Goal: Information Seeking & Learning: Check status

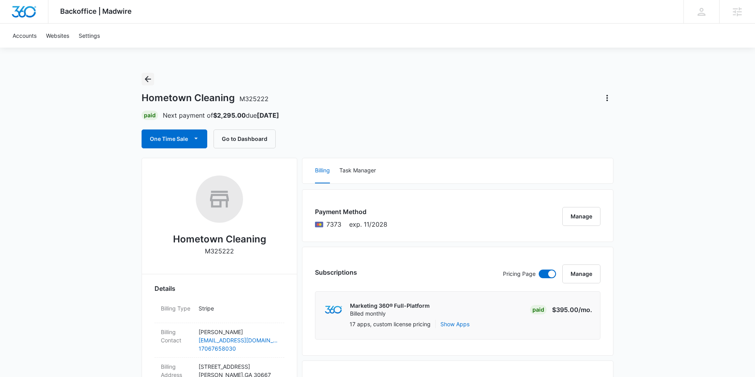
click at [148, 77] on icon "Back" at bounding box center [148, 79] width 6 height 6
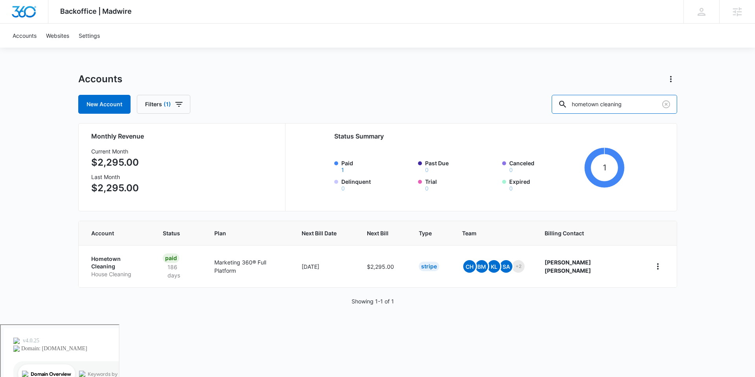
drag, startPoint x: 653, startPoint y: 111, endPoint x: 570, endPoint y: 109, distance: 83.8
click at [570, 109] on div "New Account Filters (1) hometown cleaning" at bounding box center [377, 104] width 599 height 19
type input "backoffice"
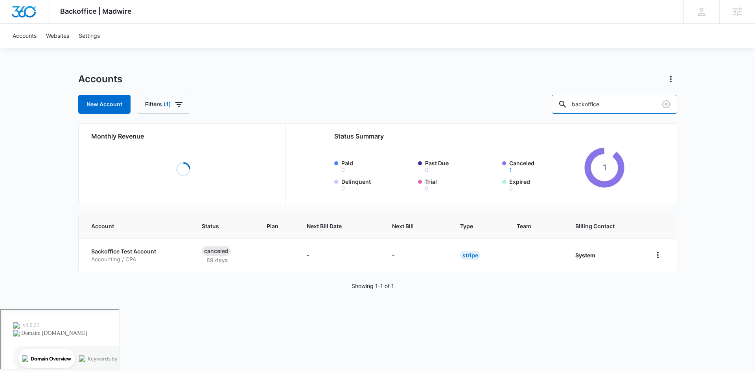
drag, startPoint x: 625, startPoint y: 106, endPoint x: 549, endPoint y: 102, distance: 76.4
click at [549, 102] on div "New Account Filters (1) backoffice" at bounding box center [377, 104] width 599 height 19
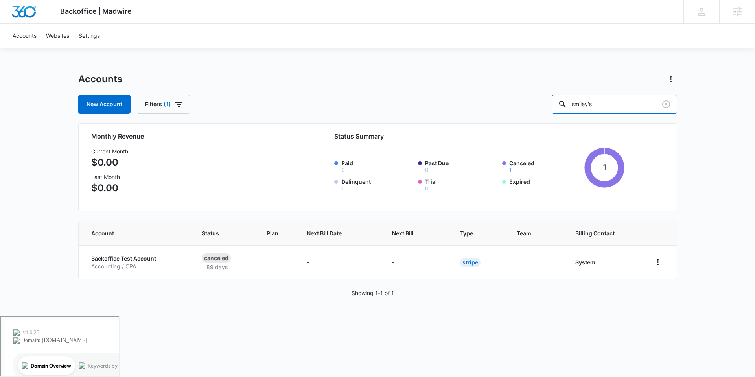
type input "smiley's"
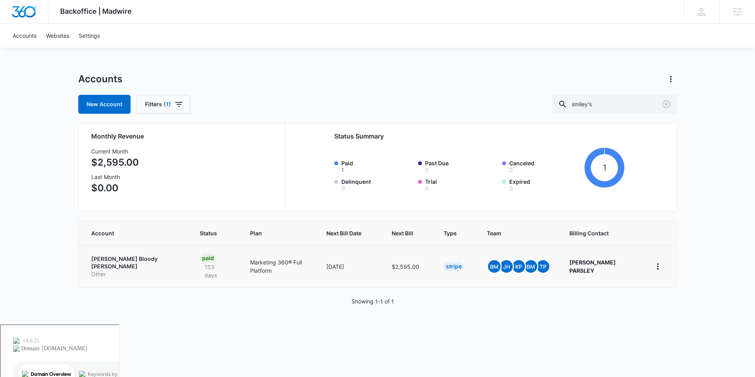
click at [120, 270] on p "Other" at bounding box center [136, 274] width 90 height 8
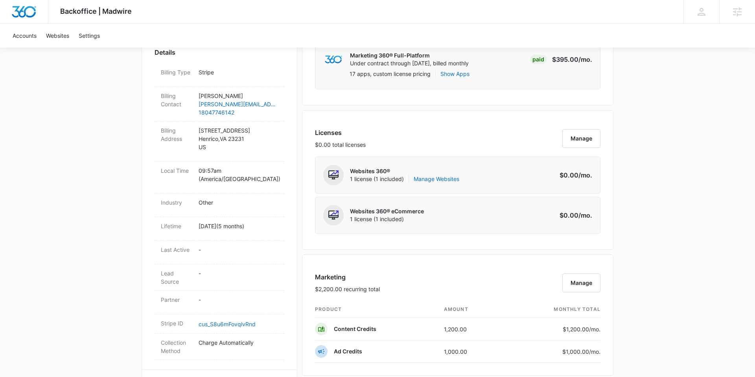
scroll to position [255, 0]
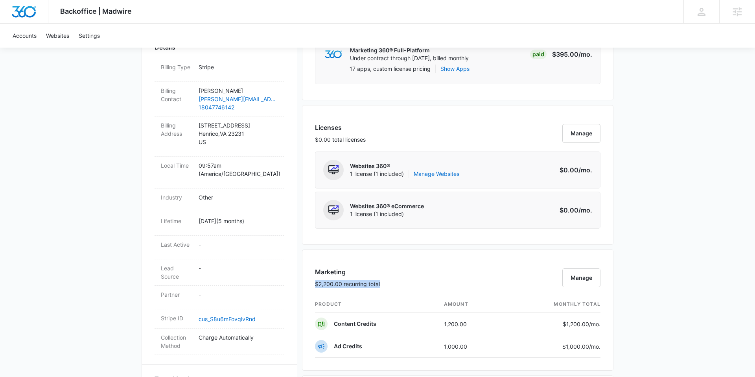
drag, startPoint x: 384, startPoint y: 284, endPoint x: 317, endPoint y: 283, distance: 66.9
click at [317, 283] on div "Marketing $2,200.00 recurring total Manage" at bounding box center [458, 281] width 286 height 29
click at [404, 282] on div "Marketing $2,200.00 recurring total Manage" at bounding box center [458, 281] width 286 height 29
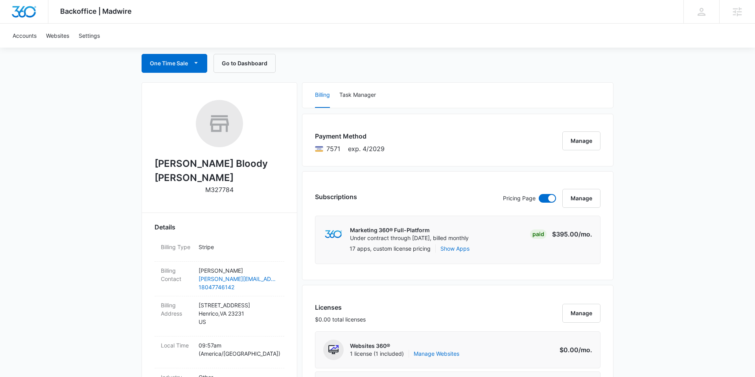
scroll to position [0, 0]
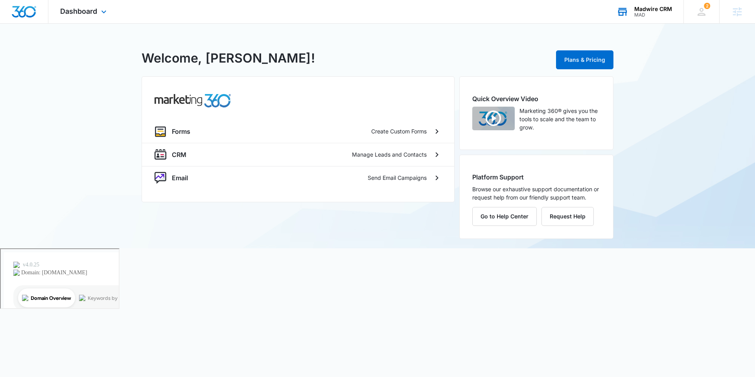
click at [642, 15] on div "MAD" at bounding box center [654, 15] width 38 height 6
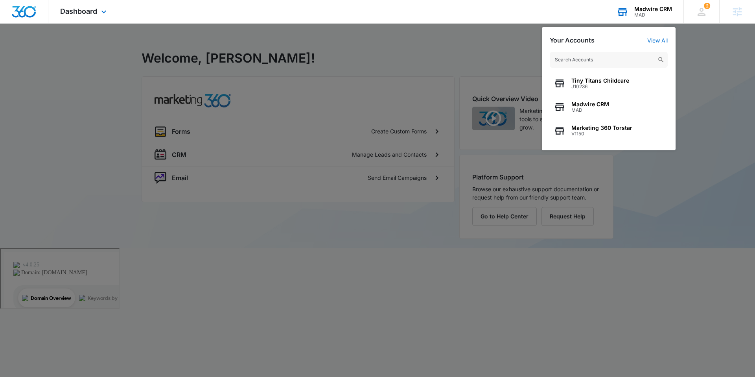
click at [584, 59] on input "text" at bounding box center [609, 60] width 118 height 16
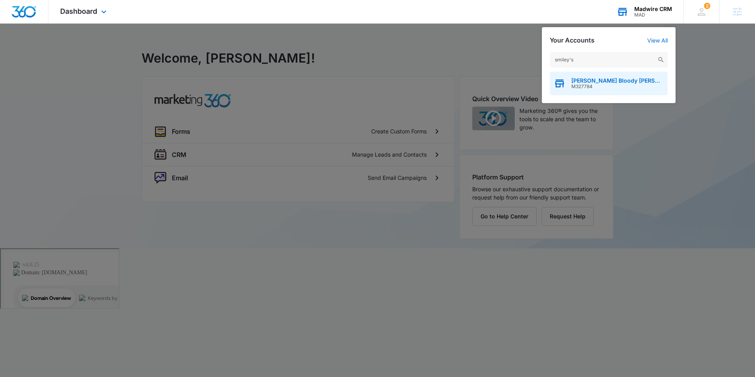
type input "smiley's"
click at [598, 84] on span "M327784" at bounding box center [618, 87] width 92 height 6
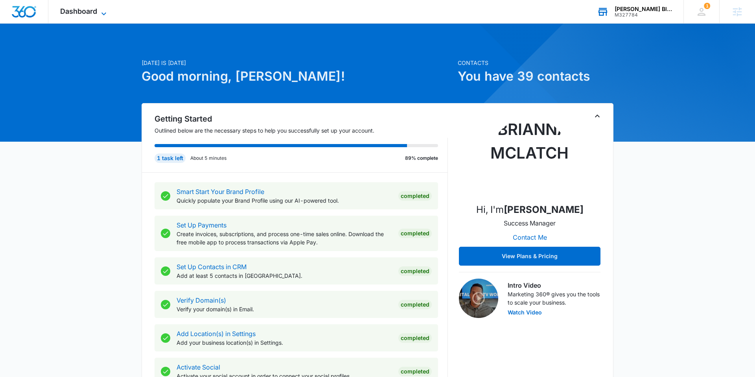
click at [90, 11] on span "Dashboard" at bounding box center [78, 11] width 37 height 8
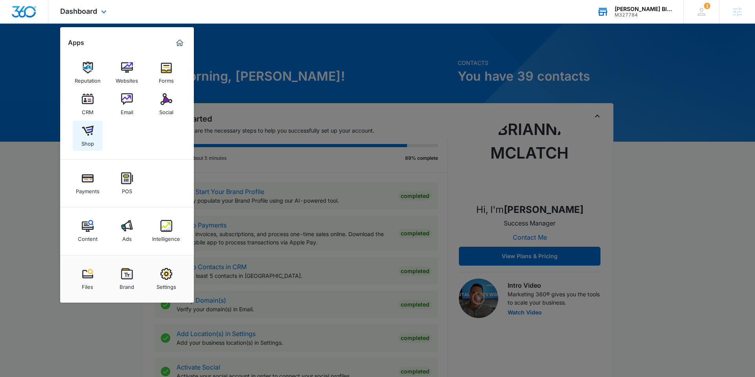
click at [91, 134] on img at bounding box center [88, 131] width 12 height 12
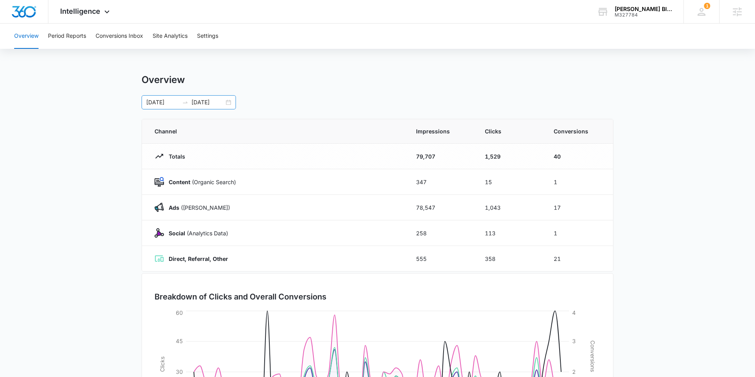
click at [227, 102] on div "06/20/2025 08/19/2025" at bounding box center [189, 102] width 94 height 14
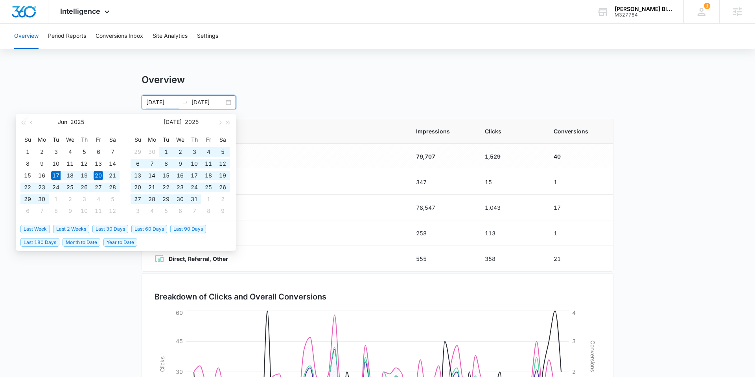
click at [181, 228] on span "Last 90 Days" at bounding box center [188, 229] width 36 height 9
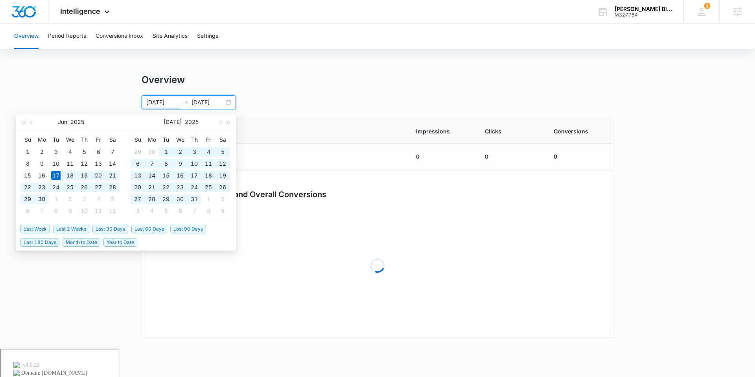
type input "06/17/2025"
type input "09/15/2025"
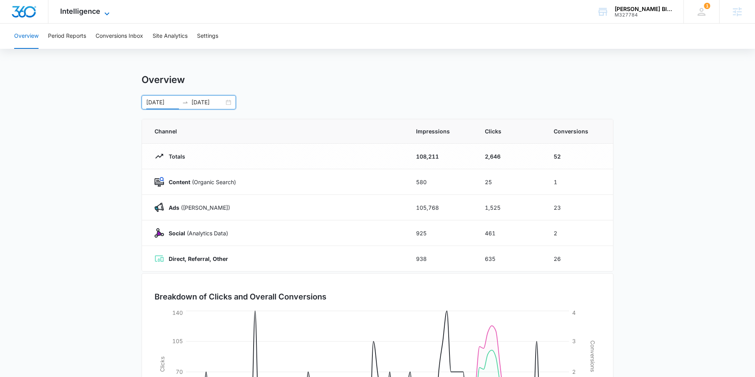
click at [96, 13] on span "Intelligence" at bounding box center [80, 11] width 40 height 8
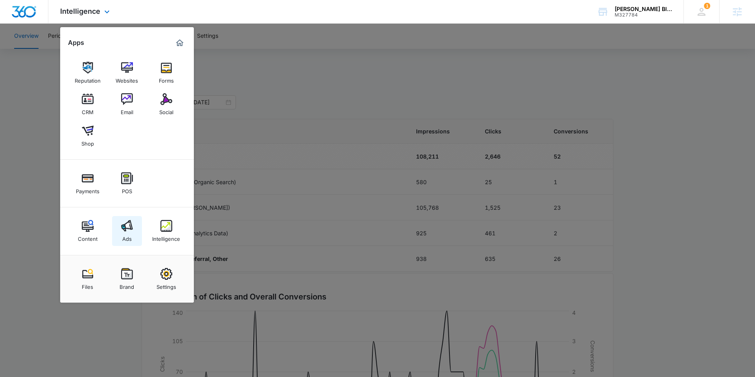
click at [130, 237] on div "Ads" at bounding box center [126, 237] width 9 height 10
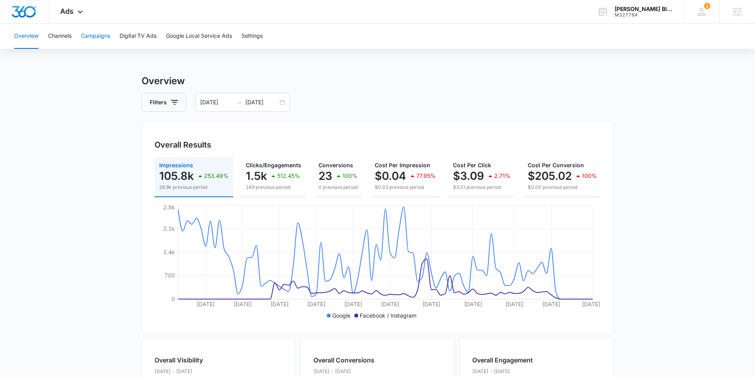
click at [96, 35] on button "Campaigns" at bounding box center [95, 36] width 29 height 25
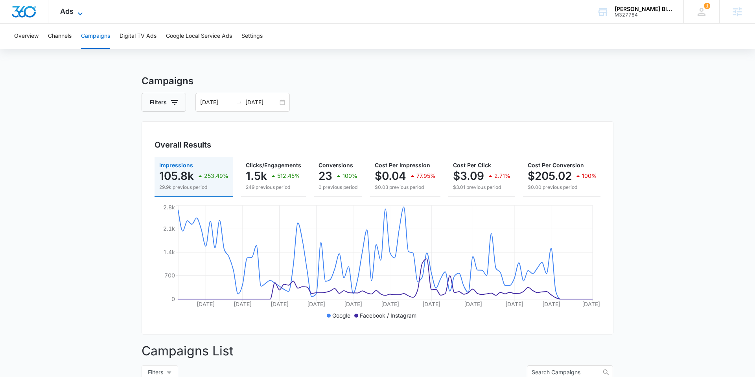
click at [70, 11] on span "Ads" at bounding box center [66, 11] width 13 height 8
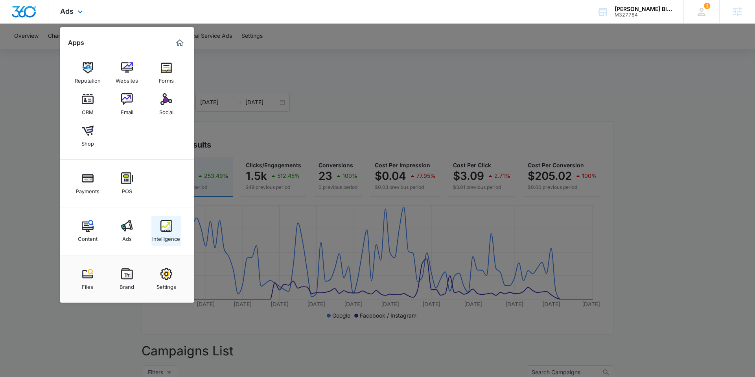
click at [170, 232] on div "Intelligence" at bounding box center [166, 237] width 28 height 10
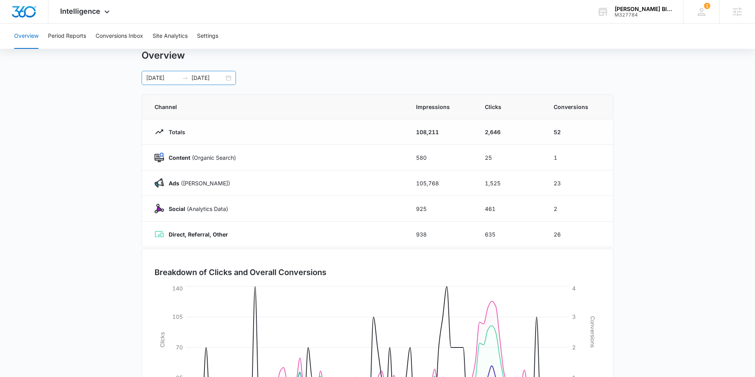
scroll to position [20, 0]
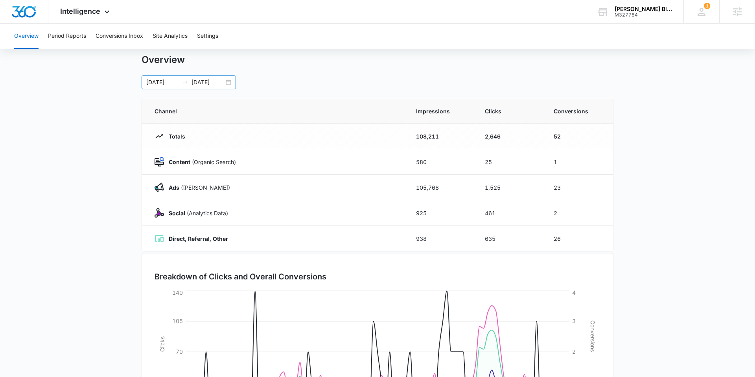
click at [229, 82] on div "06/17/2025 09/15/2025" at bounding box center [189, 82] width 94 height 14
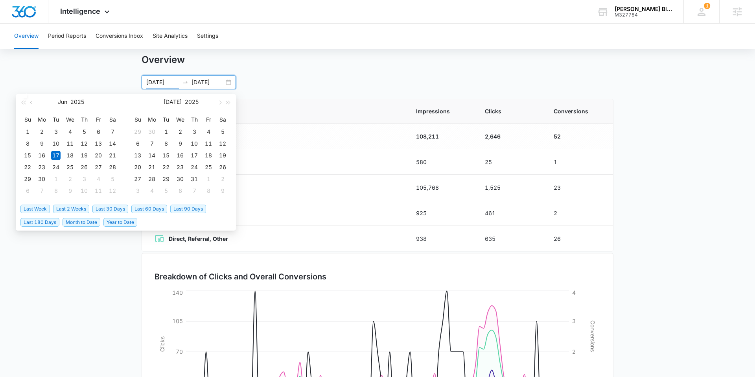
click at [85, 208] on span "Last 2 Weeks" at bounding box center [71, 209] width 36 height 9
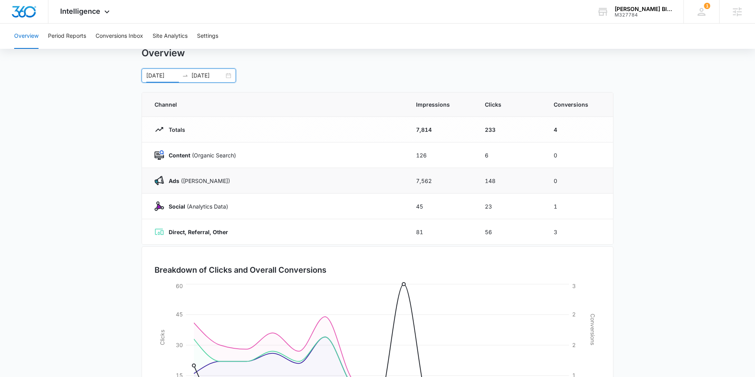
scroll to position [7, 0]
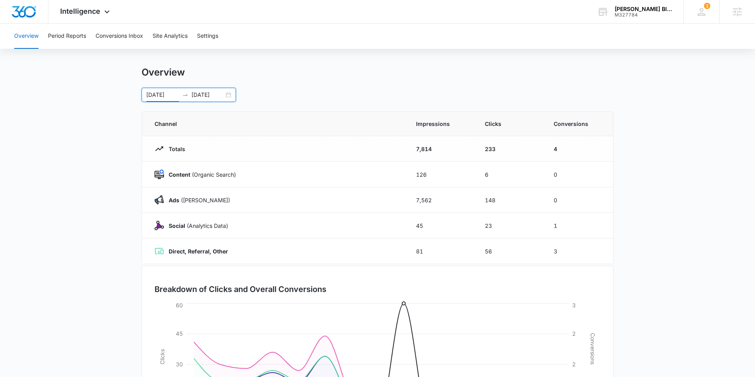
click at [229, 98] on div "09/01/2025 09/15/2025" at bounding box center [189, 95] width 94 height 14
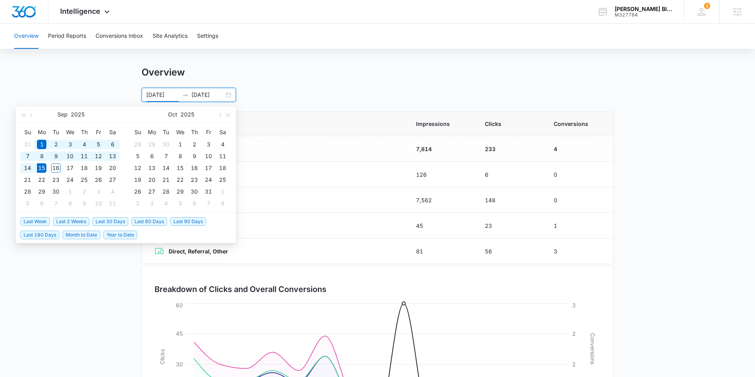
click at [120, 223] on span "Last 30 Days" at bounding box center [110, 221] width 36 height 9
type input "08/16/2025"
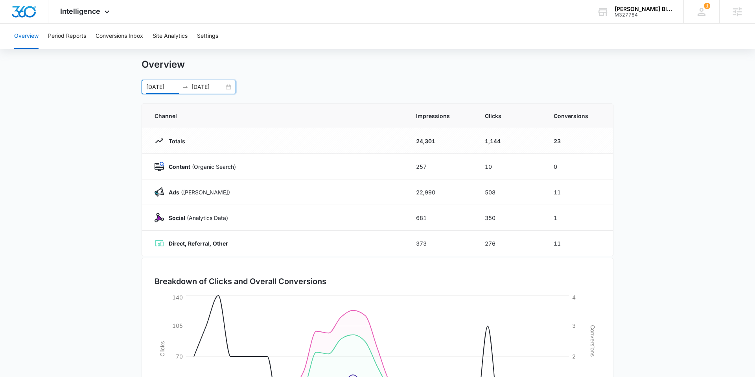
scroll to position [0, 0]
